Goal: Task Accomplishment & Management: Use online tool/utility

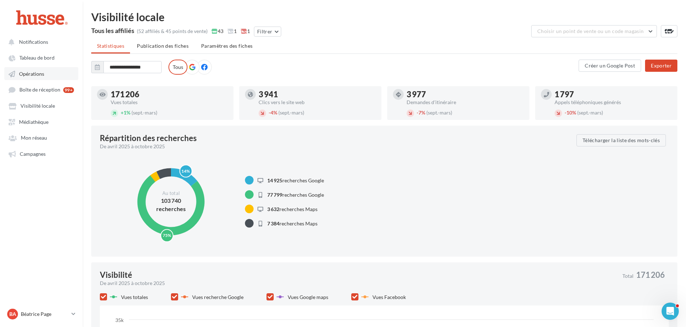
click at [40, 73] on span "Opérations" at bounding box center [31, 74] width 25 height 6
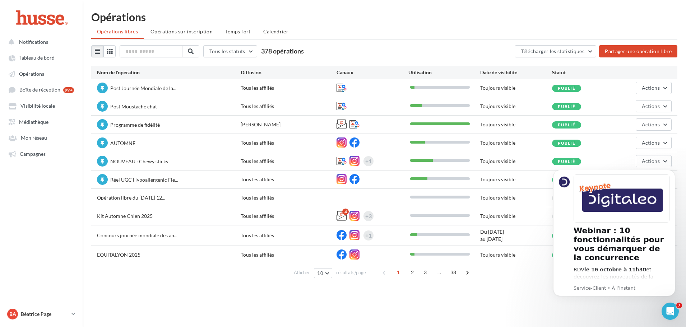
click at [613, 24] on div "Opérations Opérations libres Opérations sur inscription Temps fort Calendrier T…" at bounding box center [384, 147] width 603 height 273
click at [635, 311] on body "Webinar : 10 fonctionnalités pour vous démarquer de la concurrence RDV le [DATE…" at bounding box center [614, 242] width 138 height 157
click at [622, 7] on html "Notifications Tableau de bord Opérations" at bounding box center [343, 163] width 686 height 327
click at [674, 172] on icon "Dismiss notification" at bounding box center [673, 172] width 4 height 4
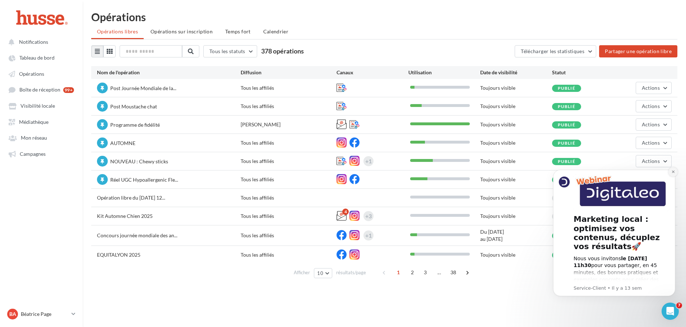
click at [672, 172] on icon "Dismiss notification" at bounding box center [673, 172] width 4 height 4
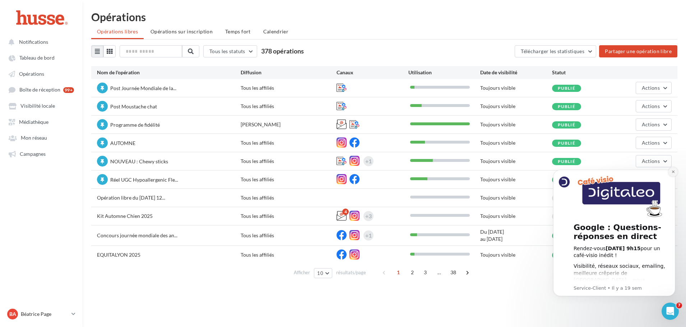
click at [673, 173] on icon "Dismiss notification" at bounding box center [673, 172] width 4 height 4
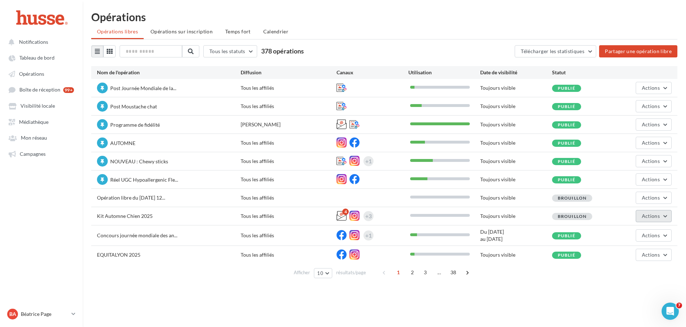
click at [656, 215] on span "Actions" at bounding box center [651, 216] width 18 height 6
click at [638, 235] on button "Editer" at bounding box center [636, 233] width 72 height 19
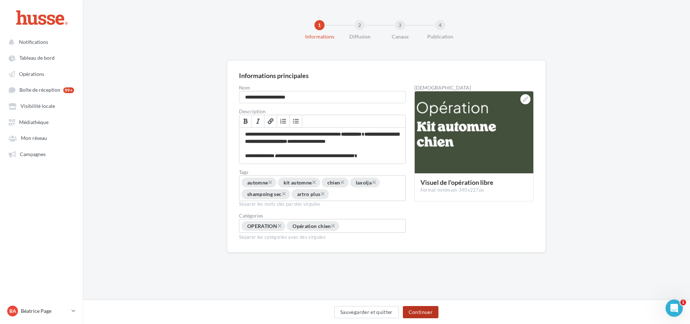
click at [418, 309] on button "Continuer" at bounding box center [421, 312] width 36 height 12
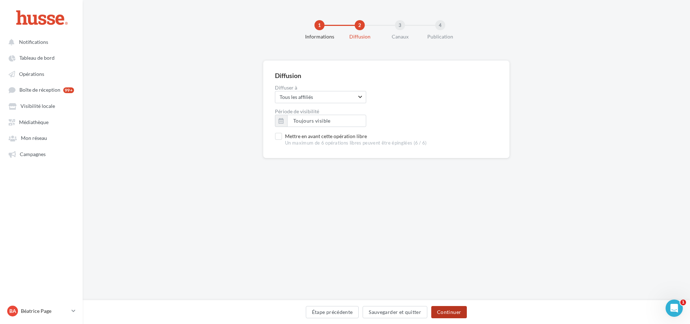
click at [445, 312] on button "Continuer" at bounding box center [449, 312] width 36 height 12
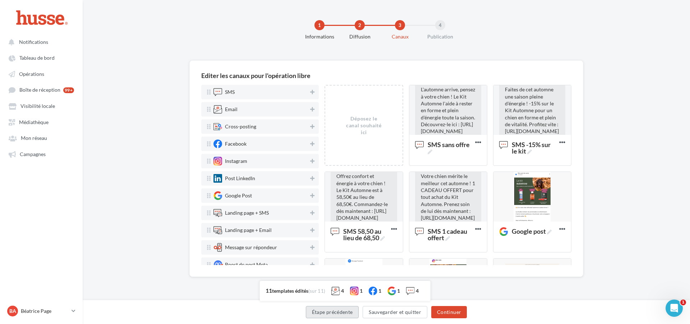
click at [332, 309] on button "Étape précédente" at bounding box center [332, 312] width 53 height 12
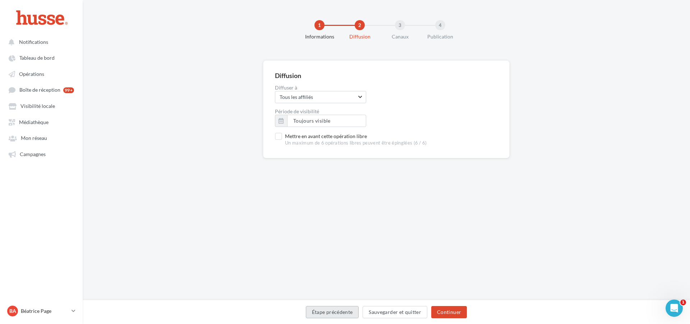
click at [330, 308] on button "Étape précédente" at bounding box center [332, 312] width 53 height 12
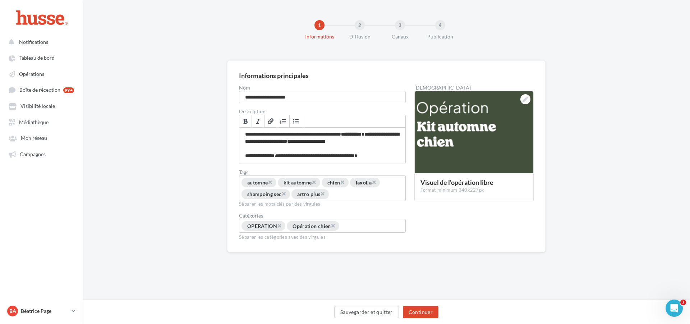
click at [157, 166] on div "**********" at bounding box center [386, 167] width 607 height 215
click at [56, 313] on p "Béatrice Page" at bounding box center [45, 310] width 48 height 7
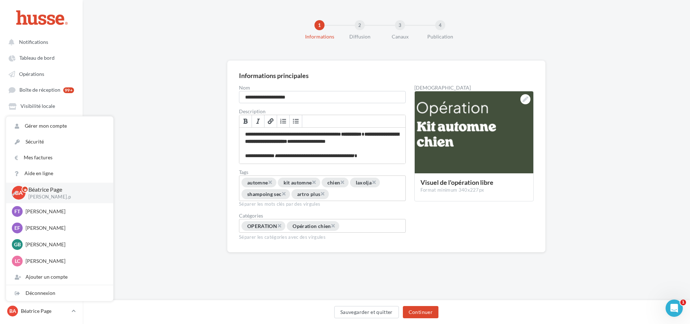
click at [43, 191] on p "Béatrice Page" at bounding box center [64, 189] width 73 height 8
drag, startPoint x: 194, startPoint y: 154, endPoint x: 225, endPoint y: 164, distance: 32.6
click at [198, 155] on div "**********" at bounding box center [386, 167] width 607 height 215
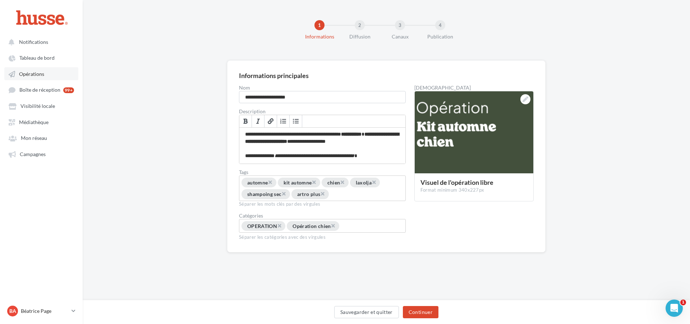
click at [37, 71] on span "Opérations" at bounding box center [31, 74] width 25 height 6
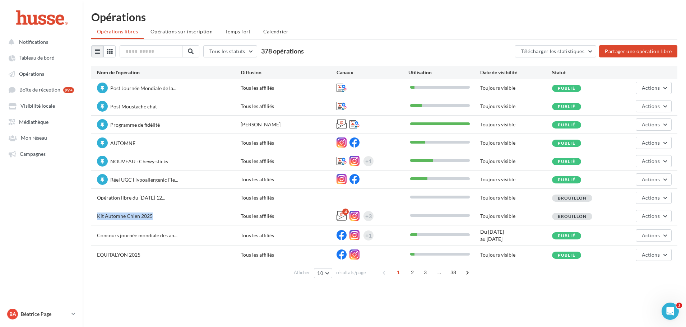
drag, startPoint x: 97, startPoint y: 215, endPoint x: 167, endPoint y: 215, distance: 69.3
click at [167, 215] on div "Kit Automne Chien 2025" at bounding box center [169, 217] width 144 height 9
click at [167, 216] on div "Kit Automne Chien 2025" at bounding box center [169, 217] width 144 height 9
drag, startPoint x: 171, startPoint y: 215, endPoint x: 88, endPoint y: 218, distance: 83.0
click at [88, 218] on div "Opérations Opérations libres Opérations sur inscription Temps fort Calendrier T…" at bounding box center [384, 147] width 603 height 273
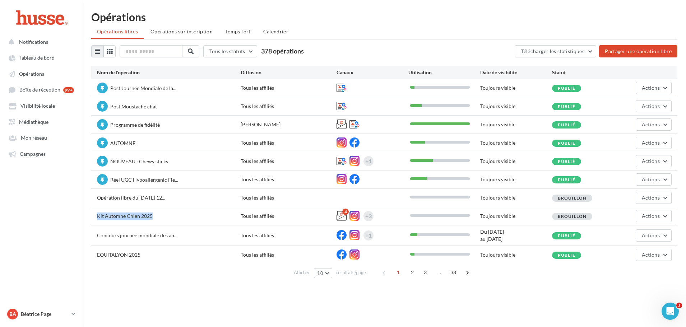
click at [172, 214] on div "Kit Automne Chien 2025" at bounding box center [169, 217] width 144 height 9
click at [655, 215] on span "Actions" at bounding box center [651, 216] width 18 height 6
click at [631, 231] on button "Editer" at bounding box center [636, 233] width 72 height 19
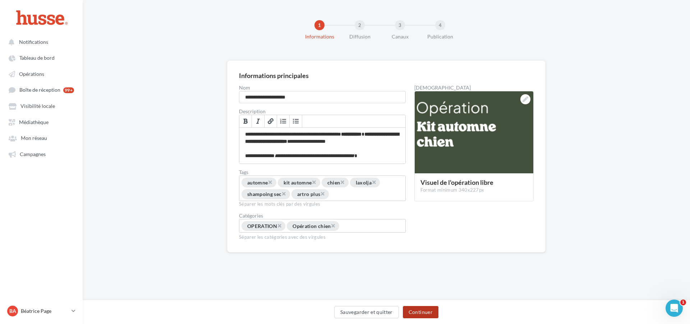
click at [417, 308] on button "Continuer" at bounding box center [421, 312] width 36 height 12
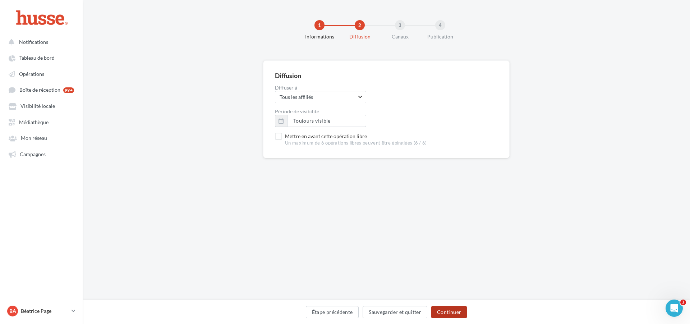
click at [455, 311] on button "Continuer" at bounding box center [449, 312] width 36 height 12
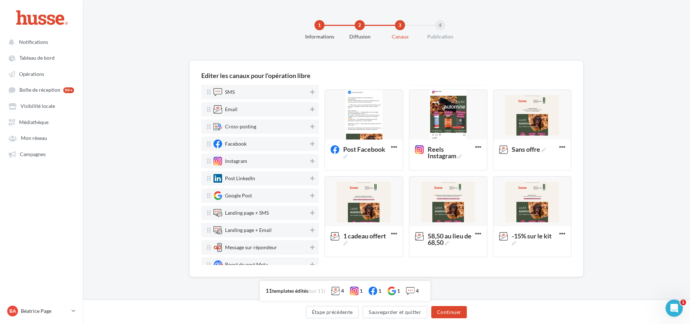
scroll to position [25, 0]
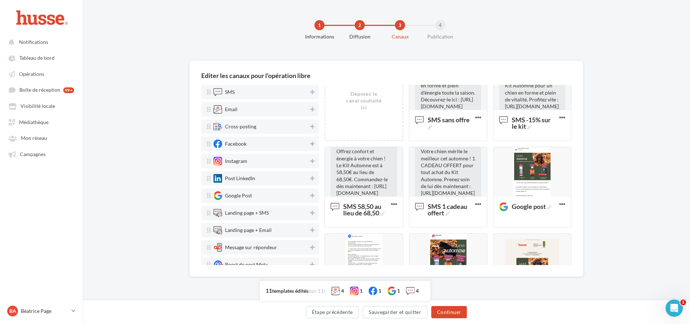
click at [628, 108] on div "Editer les canaux pour l'opération libre SMS Email Cross-posting Facebook Insta…" at bounding box center [386, 179] width 607 height 239
click at [607, 168] on div "Editer les canaux pour l'opération libre SMS Email Cross-posting Facebook Insta…" at bounding box center [386, 179] width 607 height 239
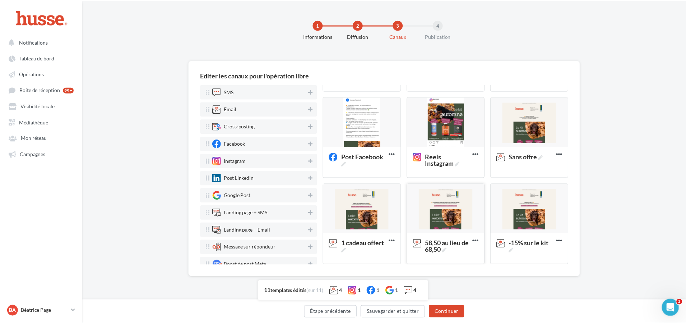
scroll to position [168, 0]
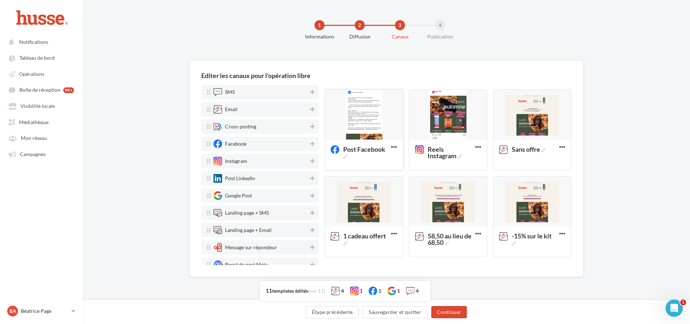
click at [365, 115] on div at bounding box center [364, 115] width 78 height 50
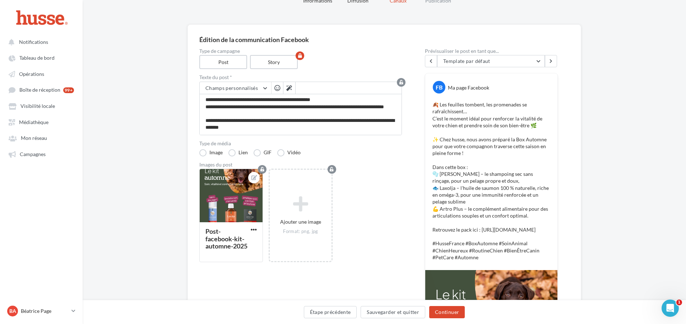
scroll to position [0, 0]
click at [342, 311] on button "Étape précédente" at bounding box center [330, 312] width 53 height 12
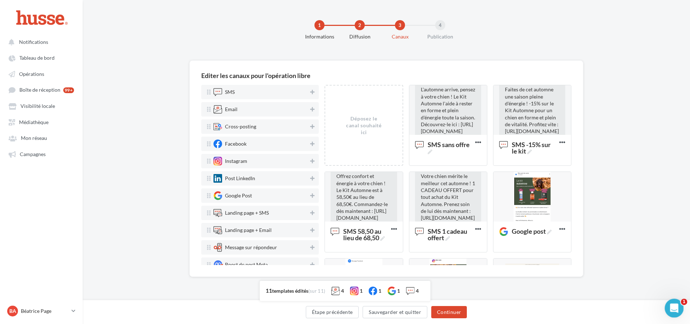
click at [675, 311] on icon "Ouvrir le Messenger Intercom" at bounding box center [673, 307] width 12 height 12
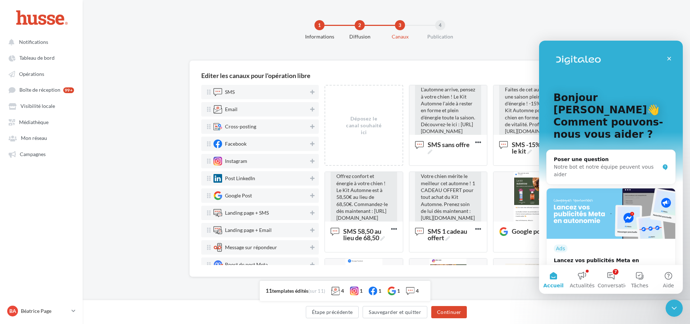
click at [515, 22] on div "1 Informations 2 Diffusion 3 Canaux 4 Publication" at bounding box center [397, 32] width 607 height 43
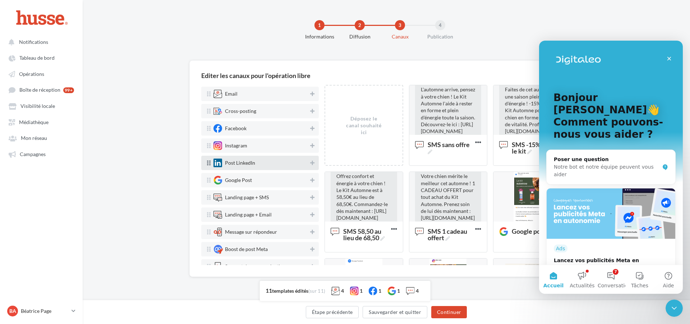
scroll to position [23, 0]
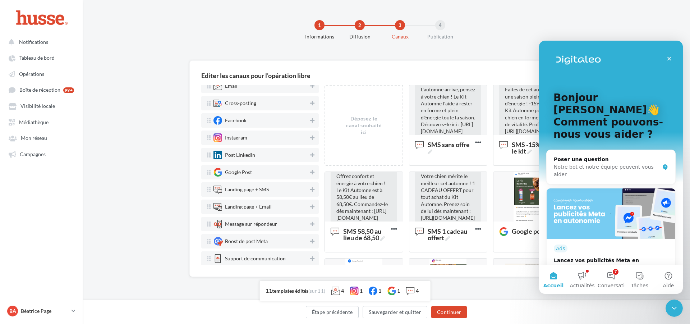
click at [233, 21] on div "1 Informations 2 Diffusion 3 Canaux 4 Publication" at bounding box center [397, 32] width 607 height 43
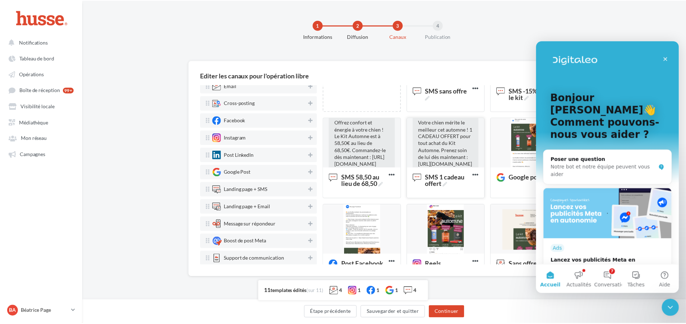
scroll to position [144, 0]
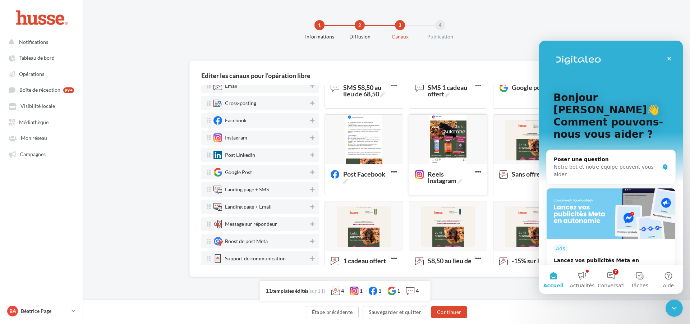
click at [445, 133] on div at bounding box center [448, 140] width 78 height 50
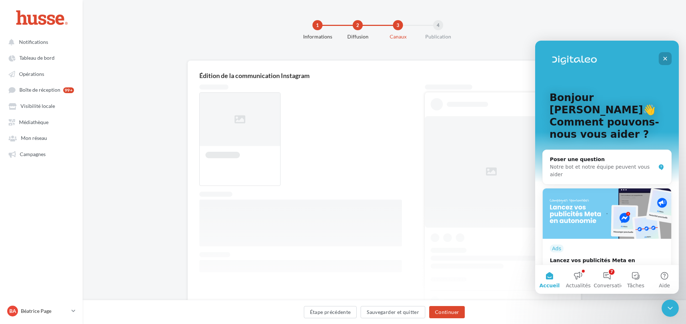
click at [668, 56] on icon "Fermer" at bounding box center [665, 59] width 6 height 6
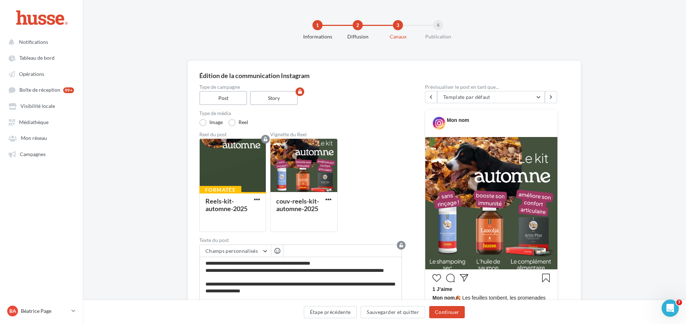
scroll to position [36, 0]
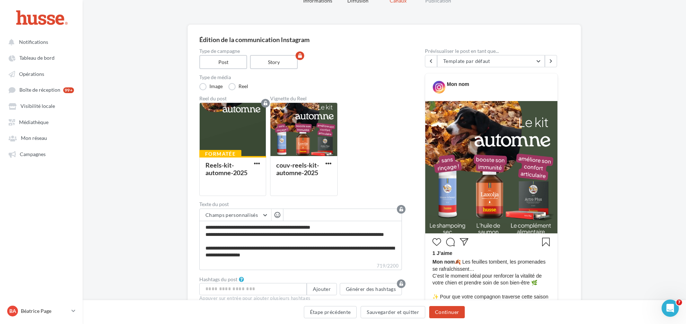
click at [492, 143] on div at bounding box center [491, 167] width 132 height 132
click at [304, 131] on div at bounding box center [303, 130] width 67 height 54
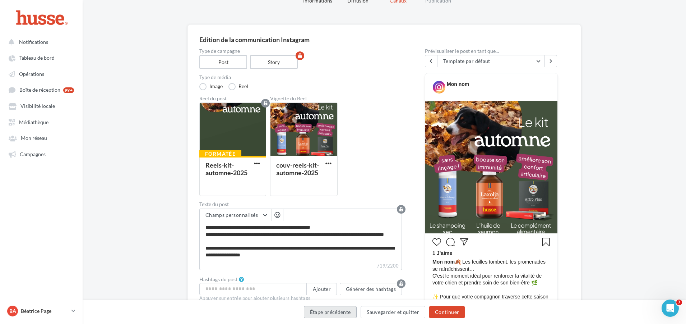
click at [347, 315] on button "Étape précédente" at bounding box center [330, 312] width 53 height 12
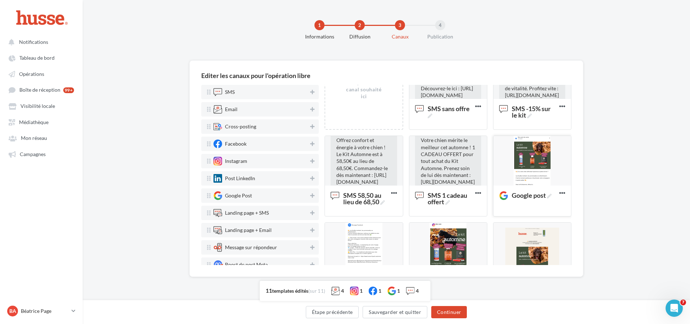
scroll to position [144, 0]
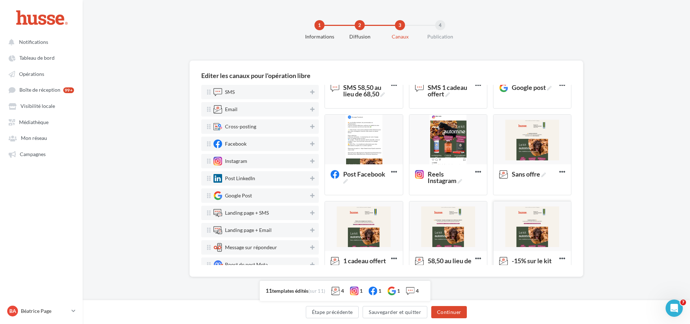
click at [529, 222] on div at bounding box center [532, 226] width 78 height 50
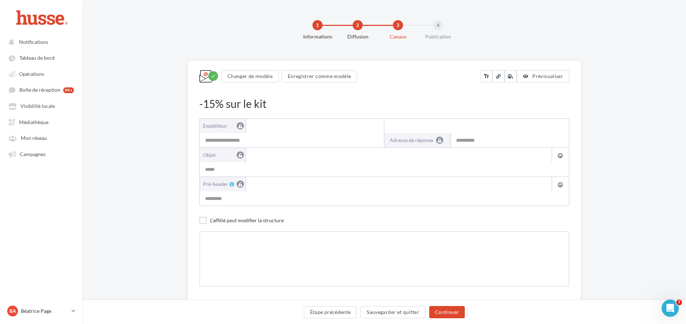
type input "**********"
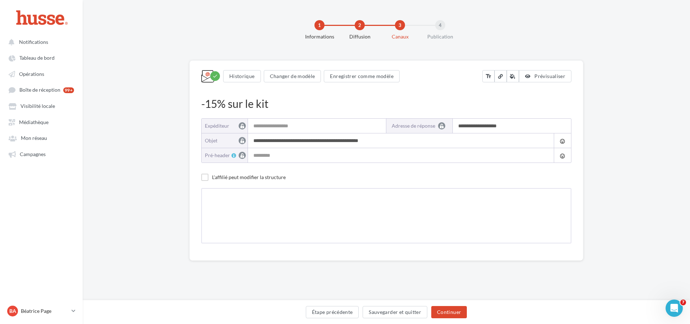
type input "**********"
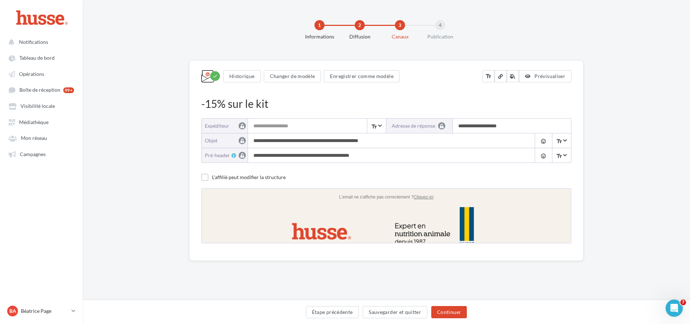
scroll to position [0, 0]
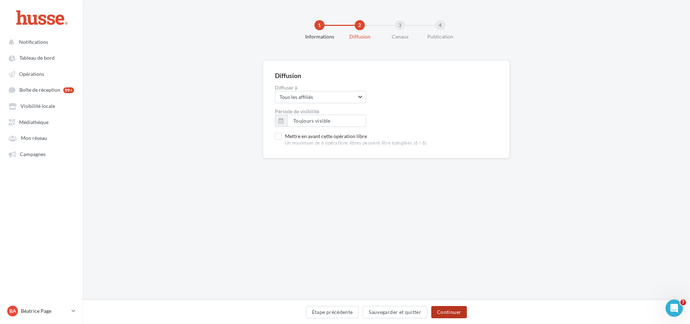
click at [452, 308] on button "Continuer" at bounding box center [449, 312] width 36 height 12
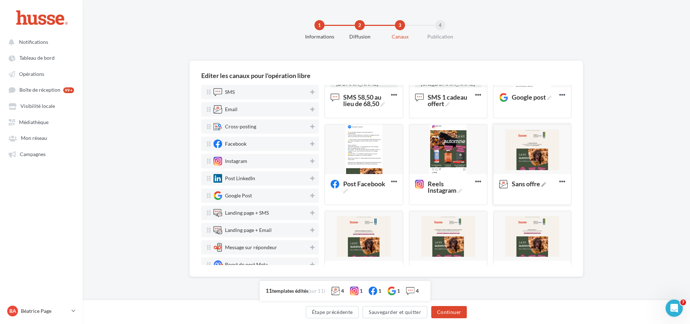
scroll to position [168, 0]
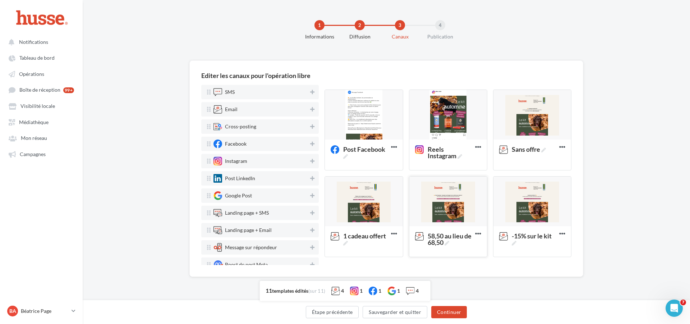
click at [444, 203] on div at bounding box center [448, 201] width 78 height 50
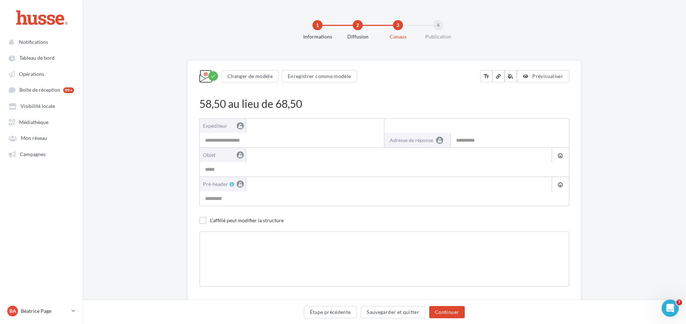
type input "**********"
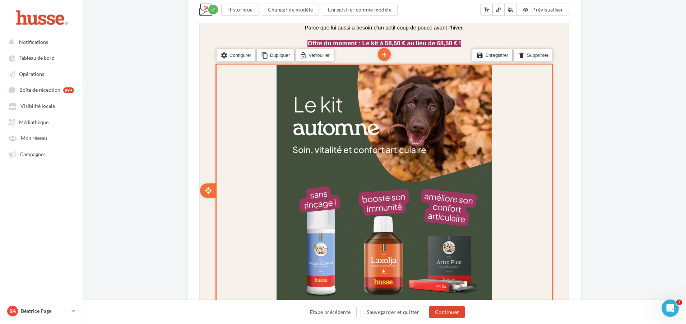
scroll to position [251, 0]
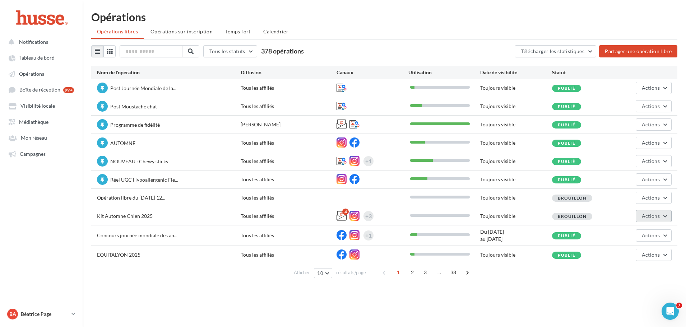
click at [656, 219] on button "Actions" at bounding box center [654, 216] width 36 height 12
click at [636, 233] on button "Editer" at bounding box center [636, 233] width 72 height 19
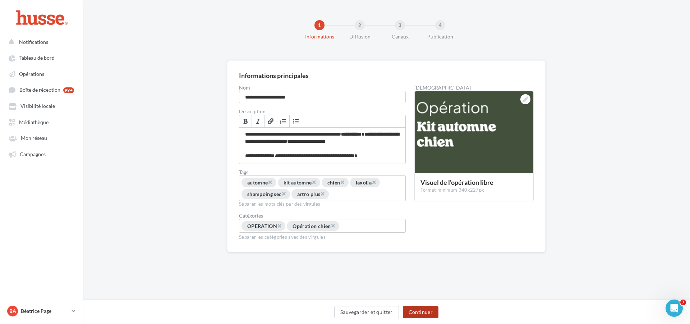
click at [425, 307] on button "Continuer" at bounding box center [421, 312] width 36 height 12
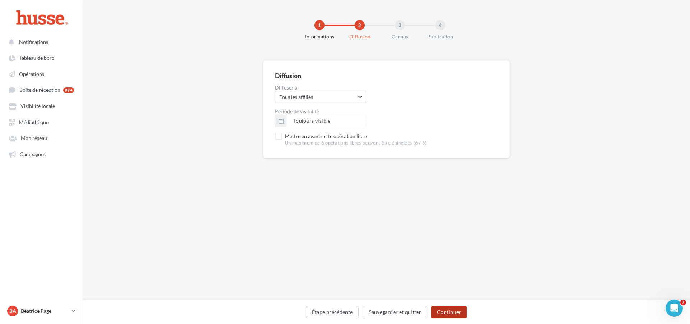
click at [442, 309] on button "Continuer" at bounding box center [449, 312] width 36 height 12
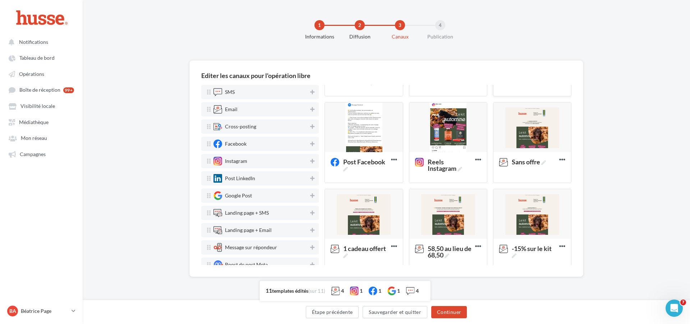
scroll to position [168, 0]
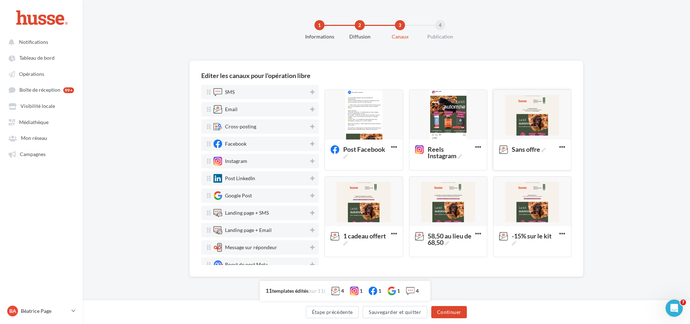
click at [521, 121] on div at bounding box center [532, 115] width 78 height 50
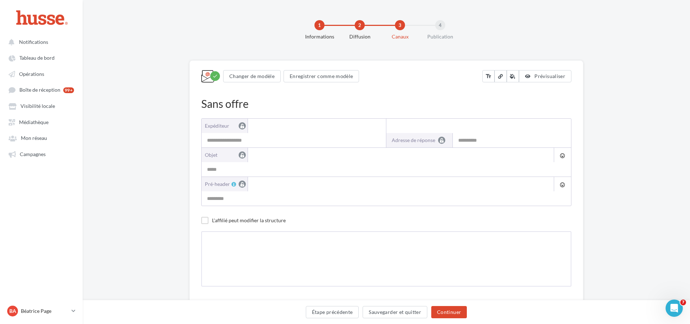
type input "**********"
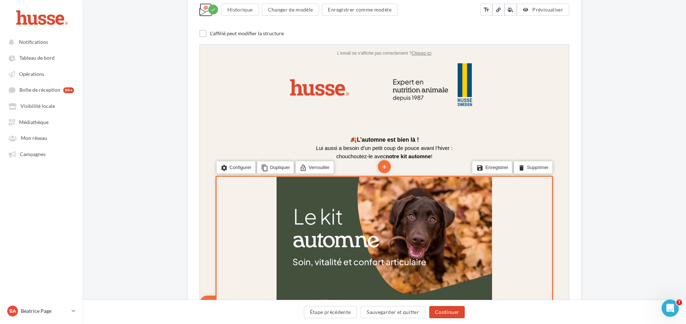
scroll to position [72, 0]
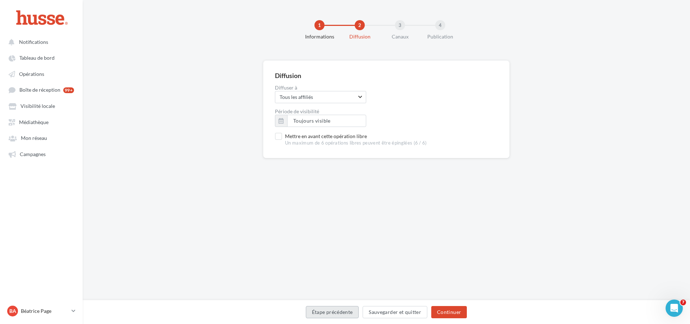
click at [338, 311] on button "Étape précédente" at bounding box center [332, 312] width 53 height 12
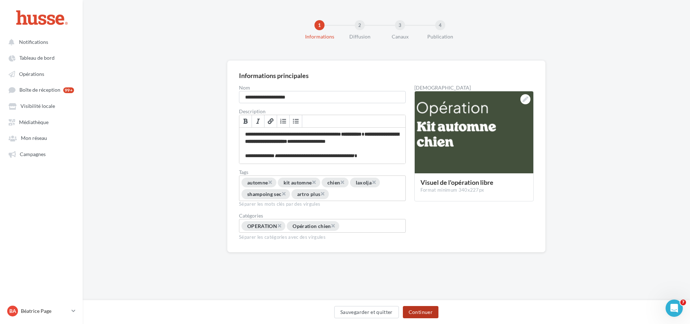
click at [424, 312] on button "Continuer" at bounding box center [421, 312] width 36 height 12
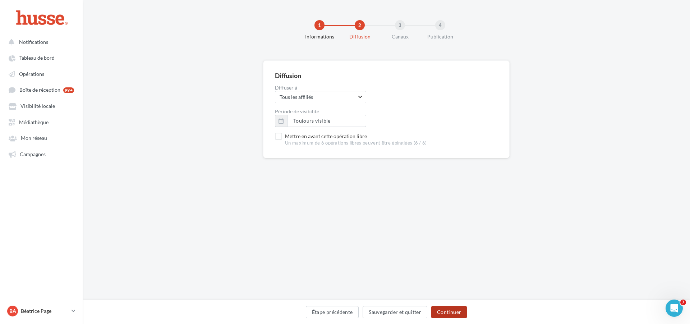
click at [452, 311] on button "Continuer" at bounding box center [449, 312] width 36 height 12
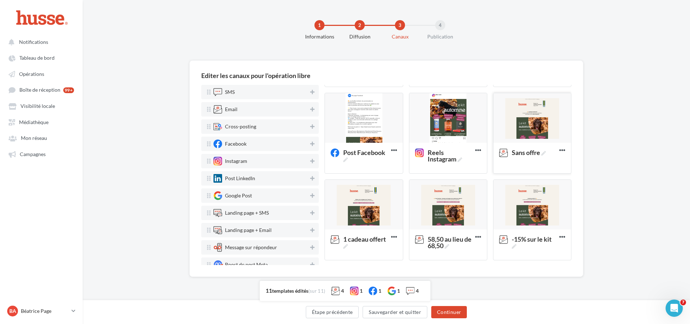
scroll to position [168, 0]
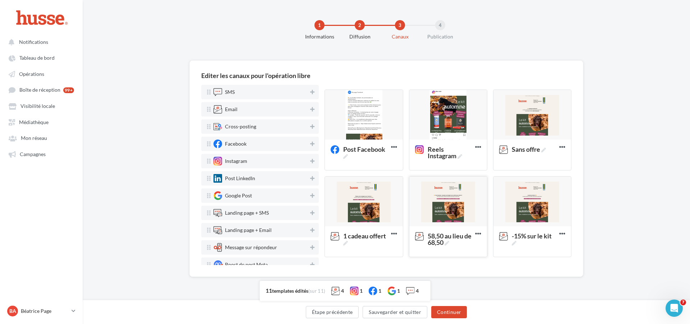
click at [450, 195] on div at bounding box center [448, 201] width 78 height 50
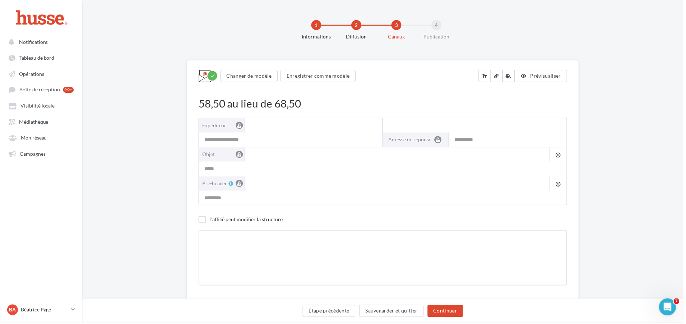
type input "**********"
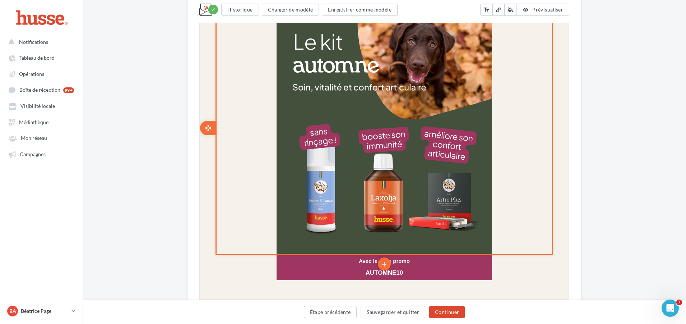
scroll to position [359, 0]
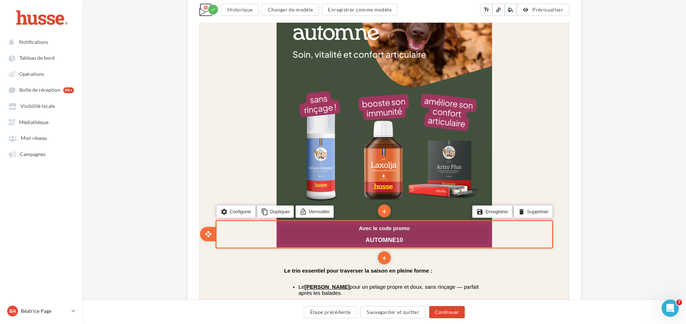
click at [409, 238] on p "Avec le code promo AUTOMNE10" at bounding box center [384, 233] width 208 height 19
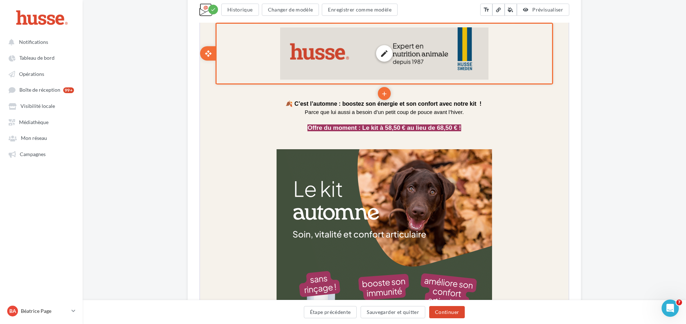
scroll to position [251, 0]
